Goal: Transaction & Acquisition: Obtain resource

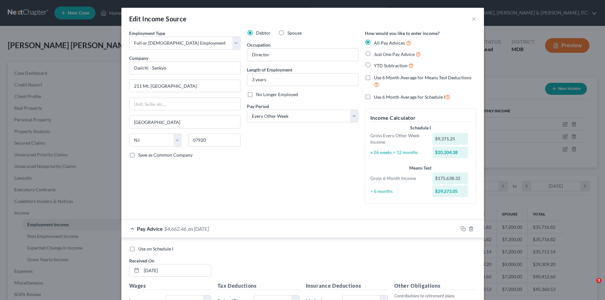
select select "0"
select select "33"
select select "2"
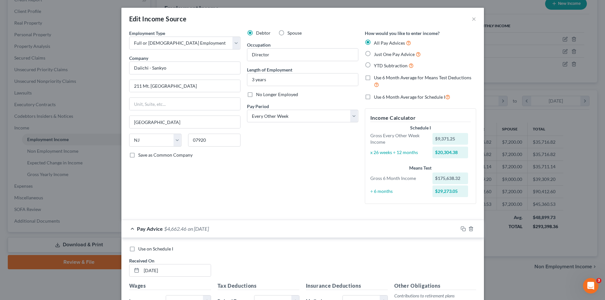
click at [73, 108] on div "Edit Income Source × Employment Type * Select Full or [DEMOGRAPHIC_DATA] Employ…" at bounding box center [302, 150] width 605 height 300
click at [472, 17] on button "×" at bounding box center [474, 19] width 5 height 8
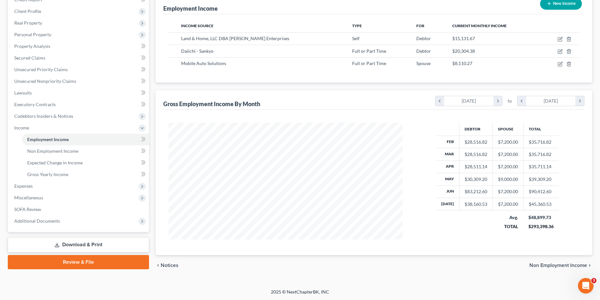
click at [396, 118] on div "Debtor Spouse Total Feb $28,516.82 $7,200.00 $35,716.82 Mar $28,516.82 $7,200.0…" at bounding box center [373, 182] width 421 height 145
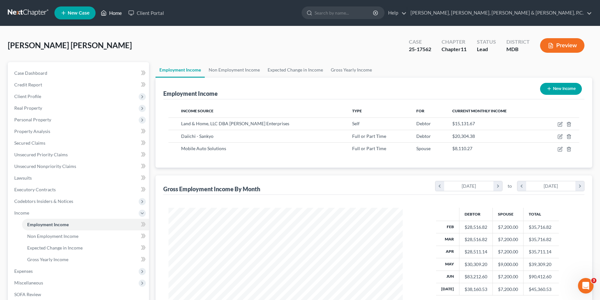
click at [118, 16] on link "Home" at bounding box center [111, 13] width 28 height 12
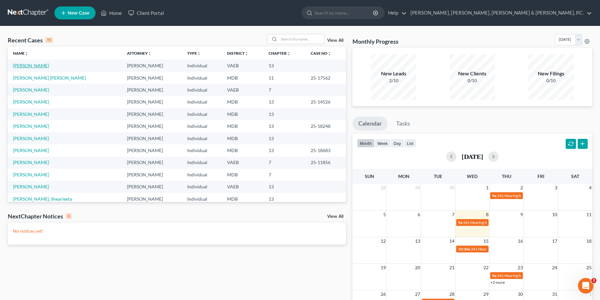
click at [38, 66] on link "[PERSON_NAME]" at bounding box center [31, 66] width 36 height 6
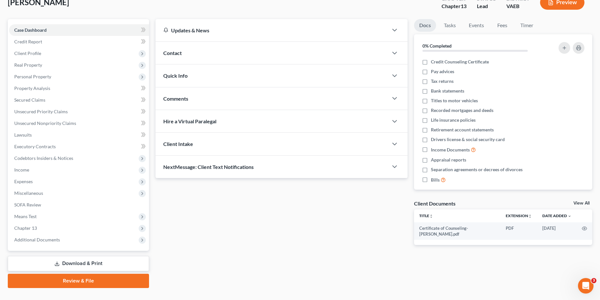
scroll to position [55, 0]
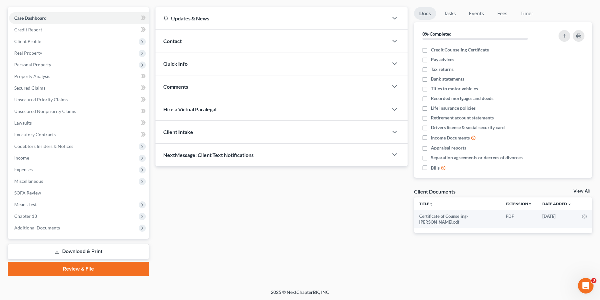
click at [112, 246] on link "Download & Print" at bounding box center [78, 251] width 141 height 15
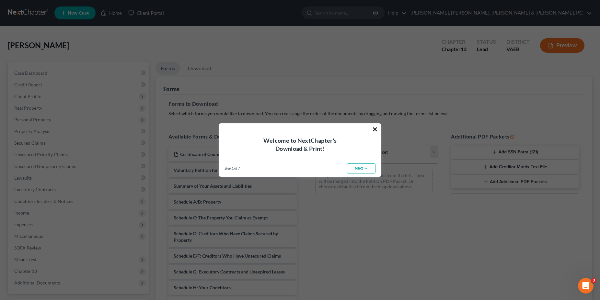
click at [375, 130] on button "×" at bounding box center [375, 129] width 6 height 10
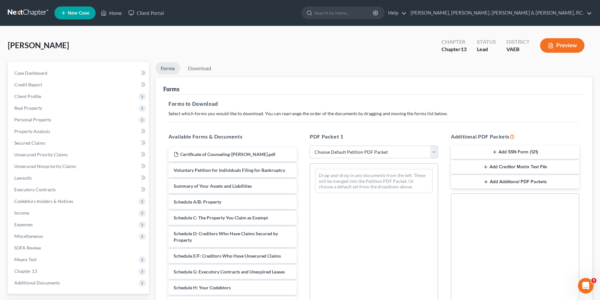
click at [310, 146] on select "Choose Default Petition PDF Packet Complete Bankruptcy Petition (all forms and …" at bounding box center [374, 152] width 128 height 13
select select "0"
click option "Complete Bankruptcy Petition (all forms and schedules)" at bounding box center [0, 0] width 0 height 0
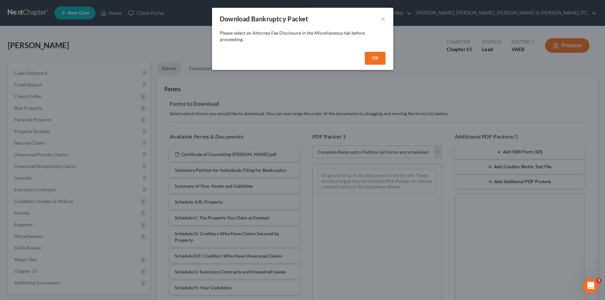
click at [374, 59] on button "OK" at bounding box center [375, 58] width 21 height 13
select select
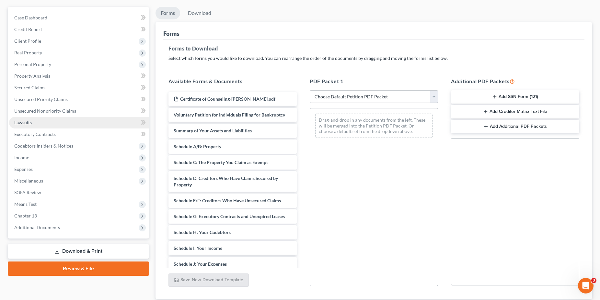
scroll to position [99, 0]
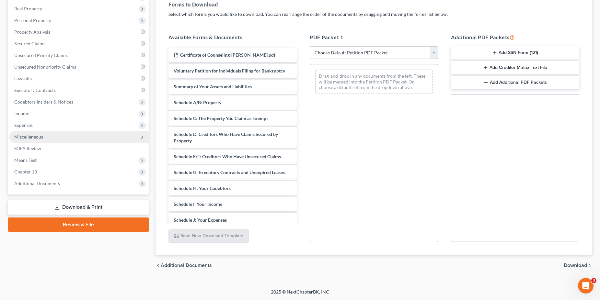
click at [31, 133] on span "Miscellaneous" at bounding box center [79, 137] width 140 height 12
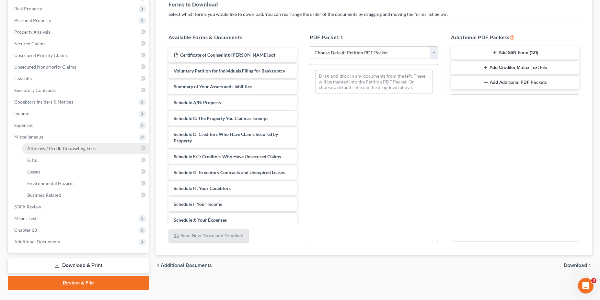
click at [56, 149] on span "Attorney / Credit Counseling Fees" at bounding box center [61, 149] width 68 height 6
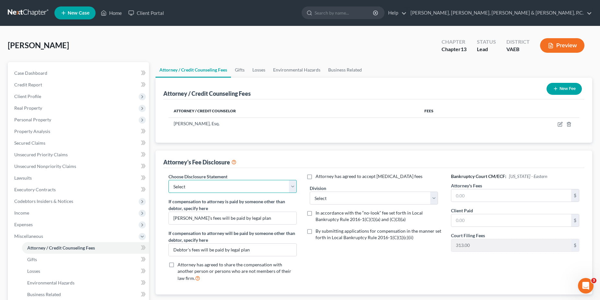
click at [168, 180] on select "Select Exclusions" at bounding box center [232, 186] width 128 height 13
select select "0"
click option "Exclusions" at bounding box center [0, 0] width 0 height 0
click at [471, 198] on input "text" at bounding box center [511, 195] width 120 height 12
type input "1,500"
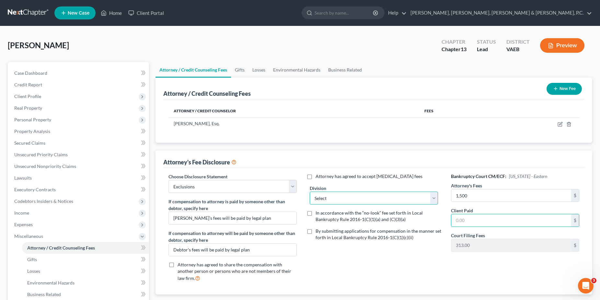
click at [310, 192] on select "Select [GEOGRAPHIC_DATA] [GEOGRAPHIC_DATA] News [GEOGRAPHIC_DATA] [GEOGRAPHIC_D…" at bounding box center [374, 198] width 128 height 13
select select "0"
click option "[GEOGRAPHIC_DATA]" at bounding box center [0, 0] width 0 height 0
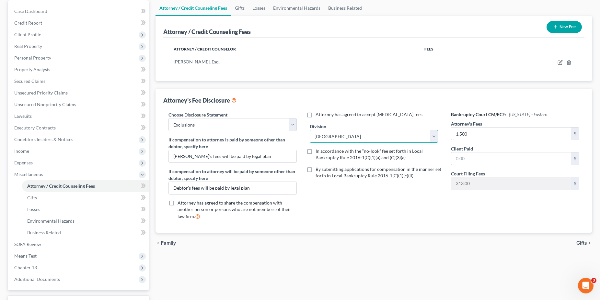
scroll to position [113, 0]
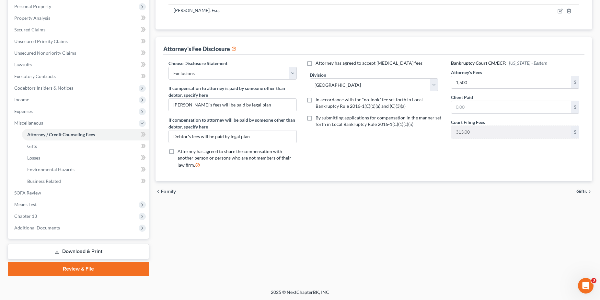
click at [86, 251] on link "Download & Print" at bounding box center [78, 251] width 141 height 15
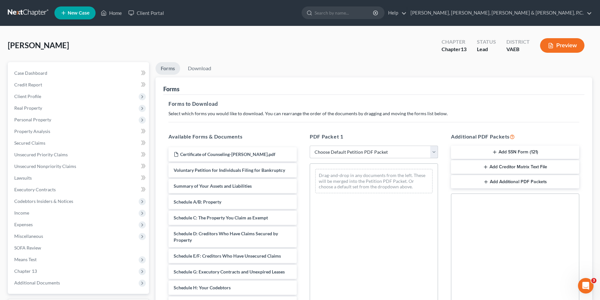
click at [310, 146] on select "Choose Default Petition PDF Packet Complete Bankruptcy Petition (all forms and …" at bounding box center [374, 152] width 128 height 13
select select "0"
click option "Complete Bankruptcy Petition (all forms and schedules)" at bounding box center [0, 0] width 0 height 0
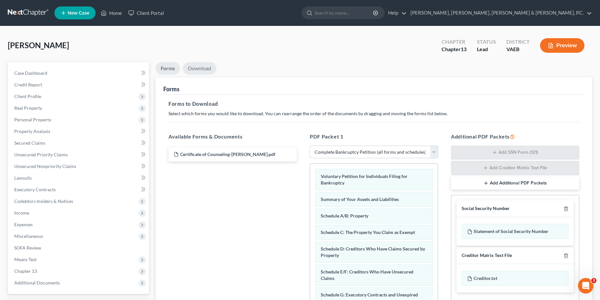
click at [202, 73] on link "Download" at bounding box center [200, 68] width 34 height 13
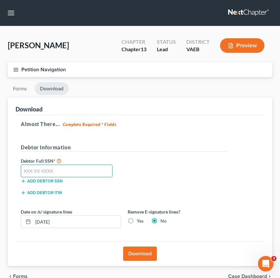
click at [59, 171] on input "text" at bounding box center [67, 170] width 92 height 13
type input "230-17-2179"
click at [129, 253] on button "Download" at bounding box center [140, 253] width 34 height 14
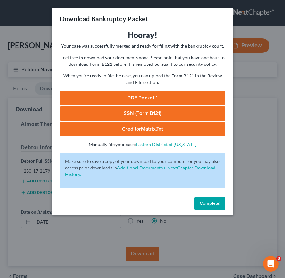
click at [155, 97] on link "PDF Packet 1" at bounding box center [143, 98] width 166 height 14
click at [151, 116] on link "SSN (Form B121)" at bounding box center [143, 113] width 166 height 14
